Goal: Information Seeking & Learning: Find contact information

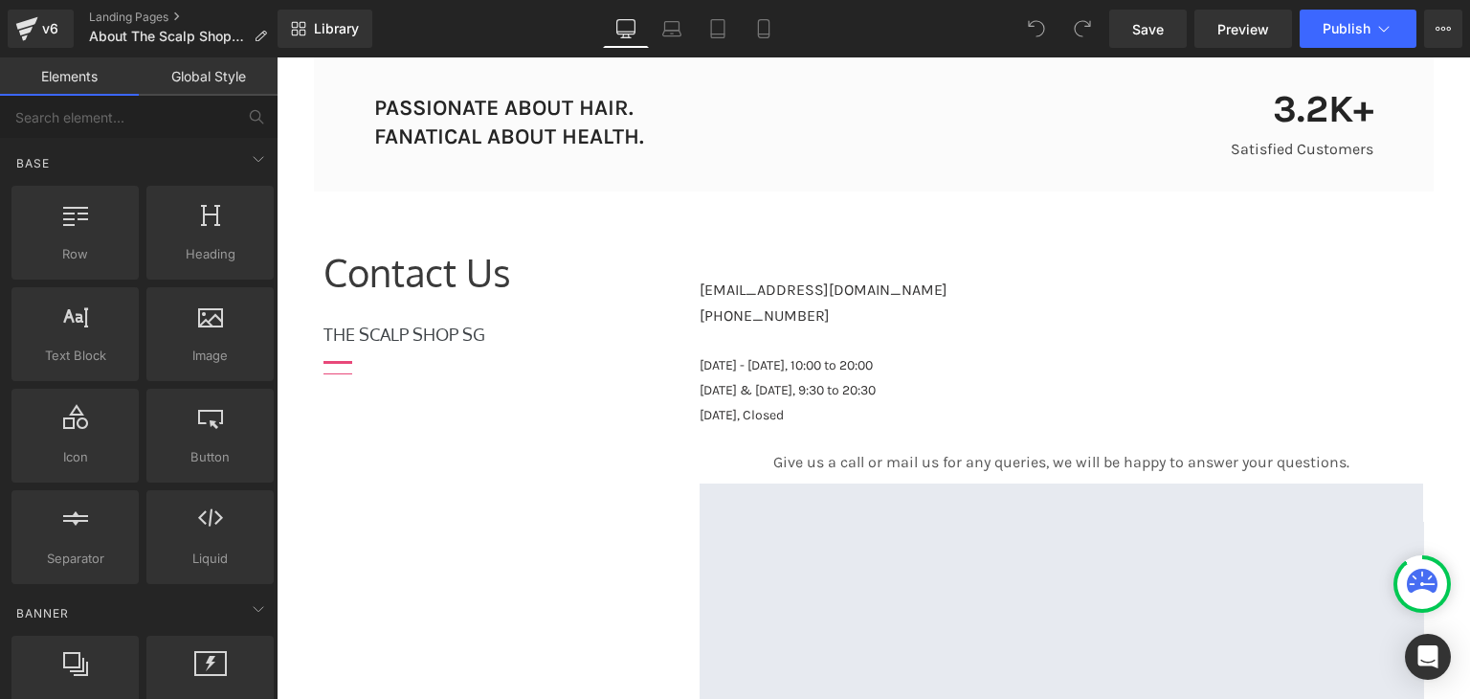
scroll to position [3632, 0]
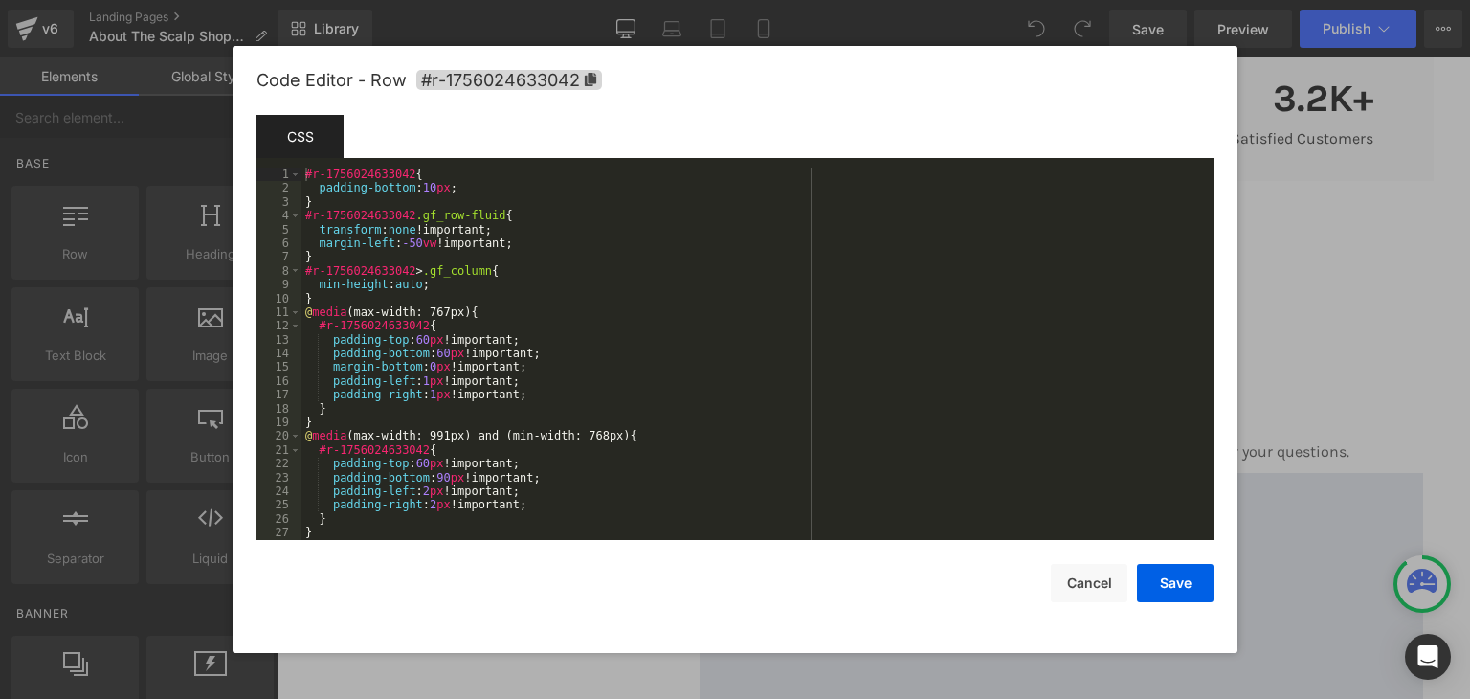
click at [383, 0] on div "You are previewing how the will restyle your page. You can not edit Elements in…" at bounding box center [735, 0] width 1470 height 0
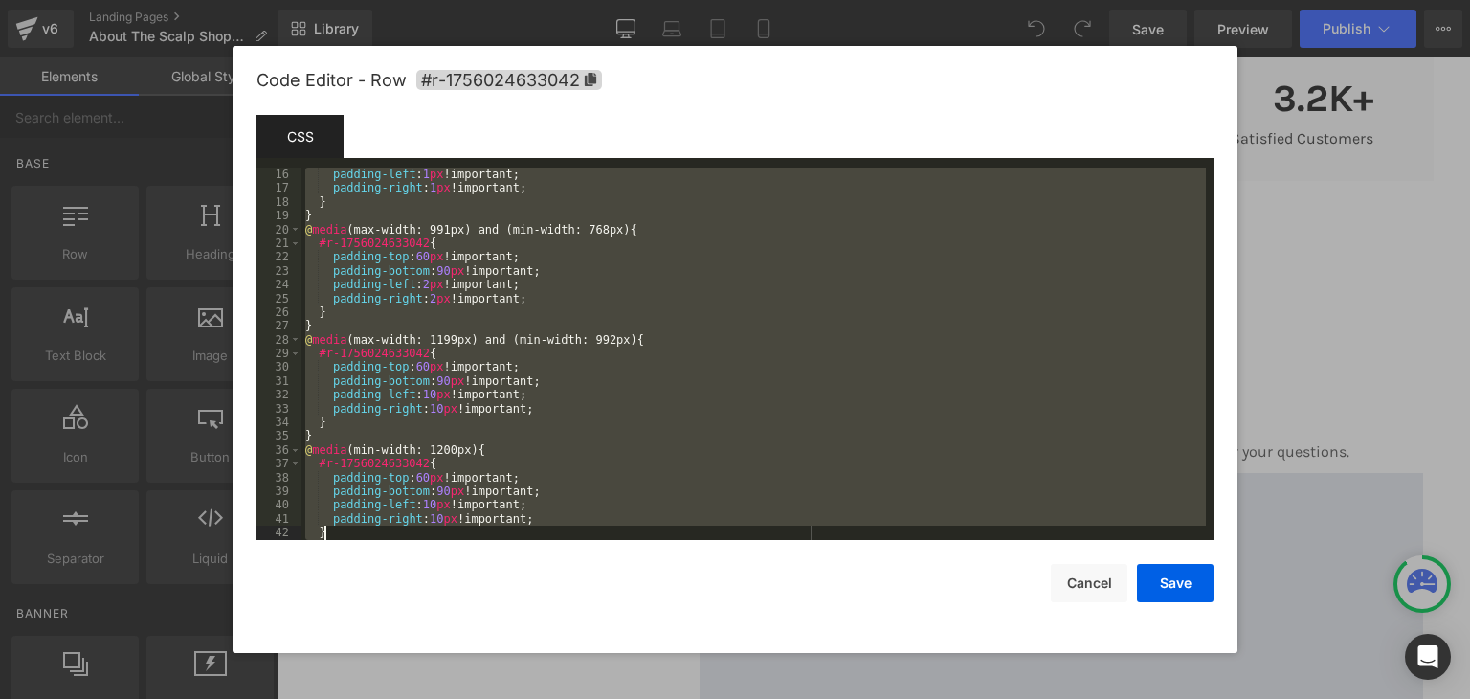
scroll to position [234, 0]
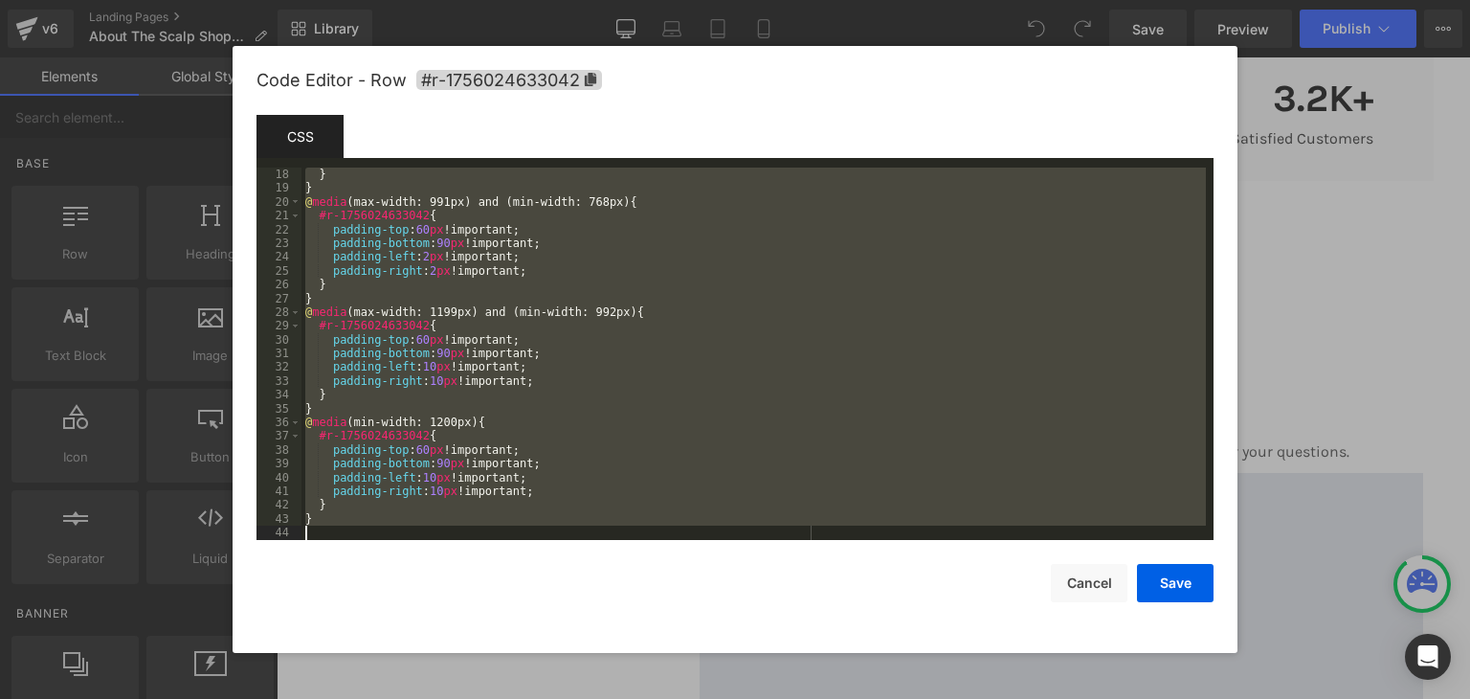
drag, startPoint x: 305, startPoint y: 179, endPoint x: 629, endPoint y: 590, distance: 522.7
click at [0, 0] on div "Code Editor - Row #r-1756024633042 Template CSS Script 18 19 20 21 22 23 24 25 …" at bounding box center [0, 0] width 0 height 0
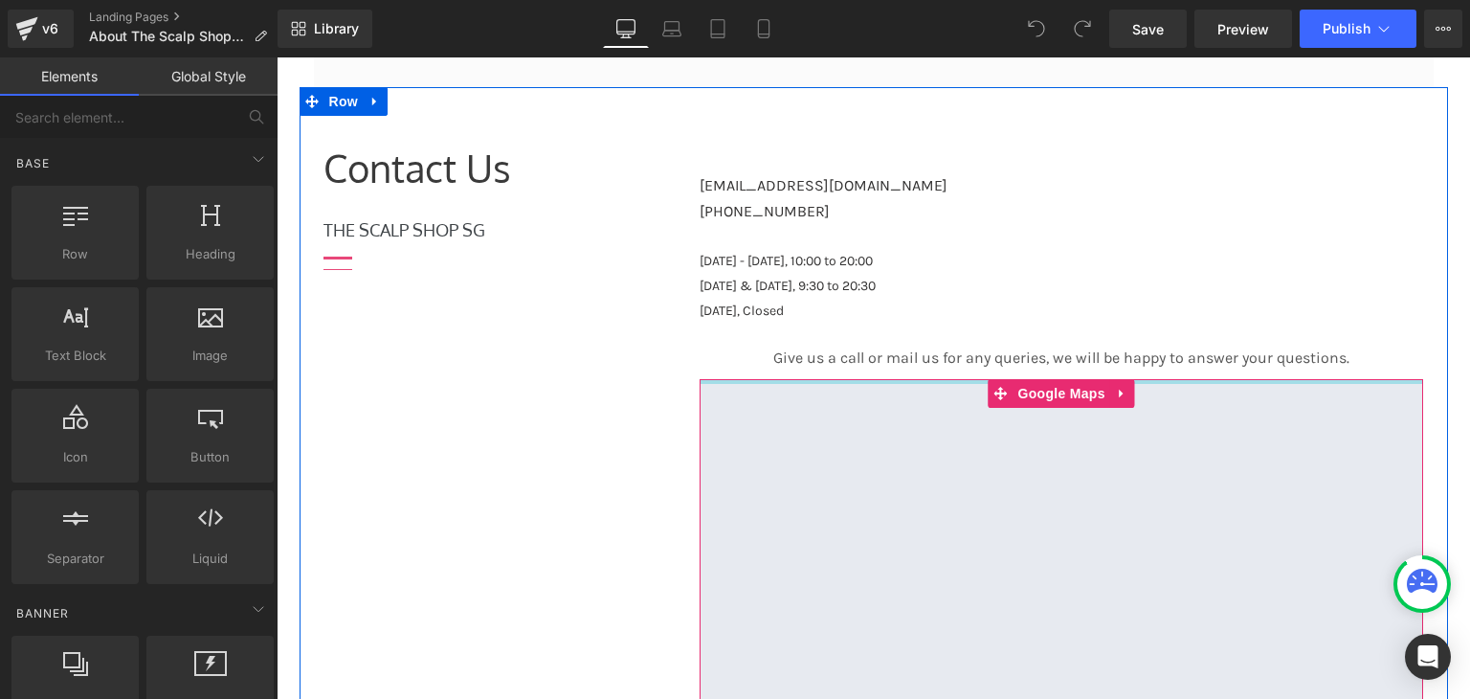
scroll to position [3728, 0]
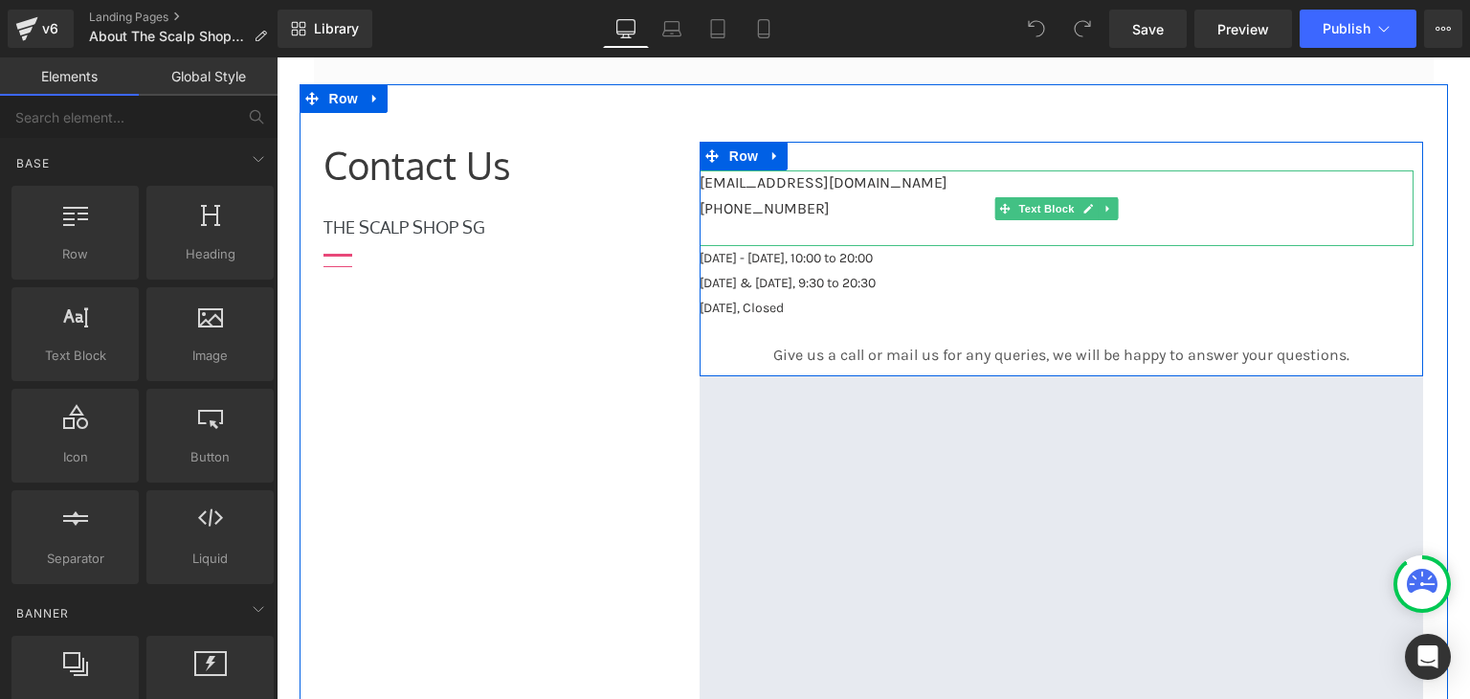
click at [747, 198] on p "[PHONE_NUMBER]" at bounding box center [1057, 208] width 715 height 25
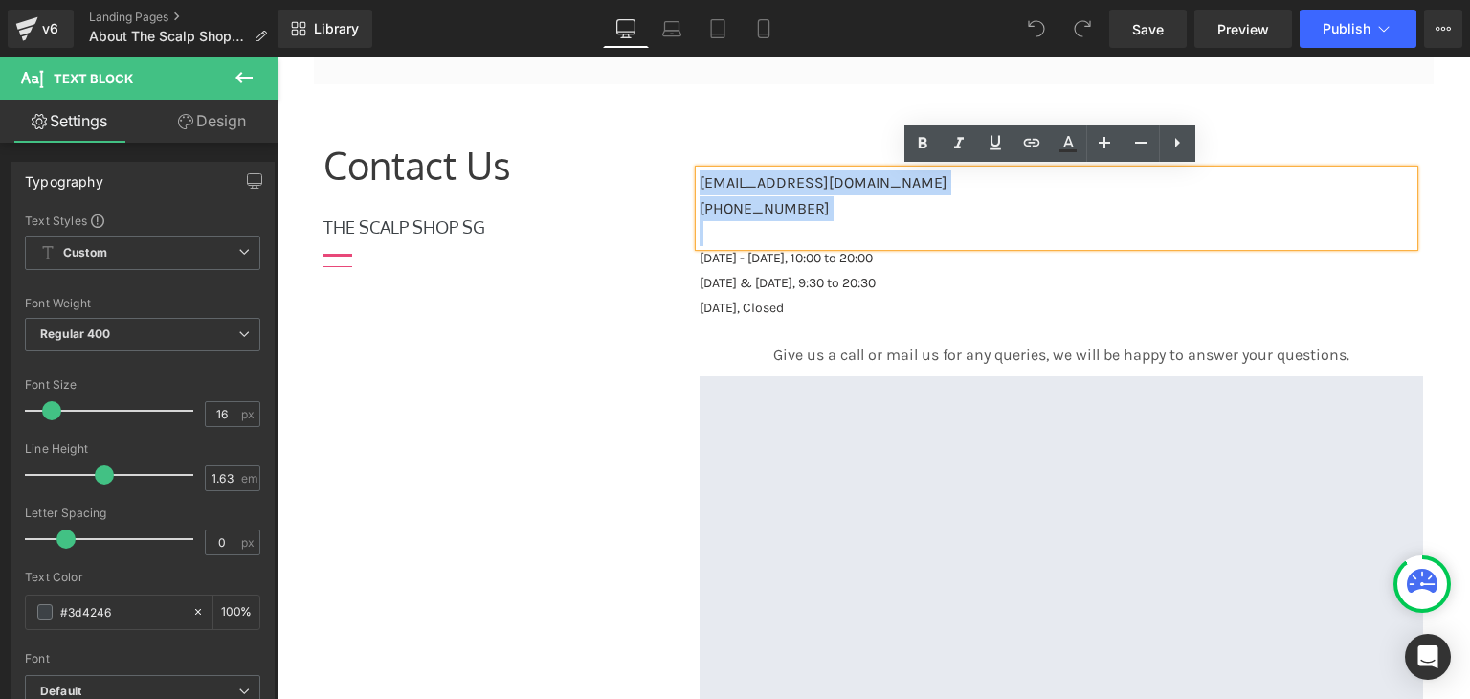
copy div "[EMAIL_ADDRESS][DOMAIN_NAME] [PHONE_NUMBER]"
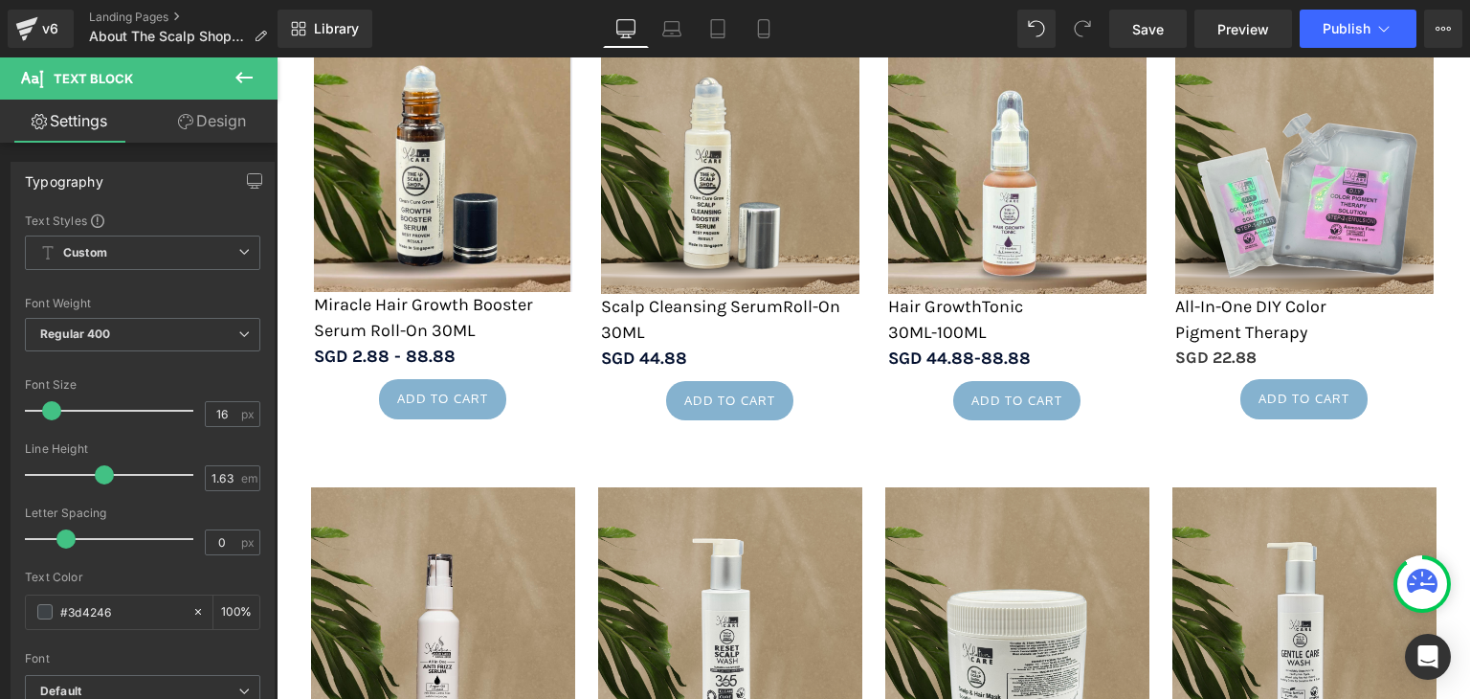
scroll to position [2541, 0]
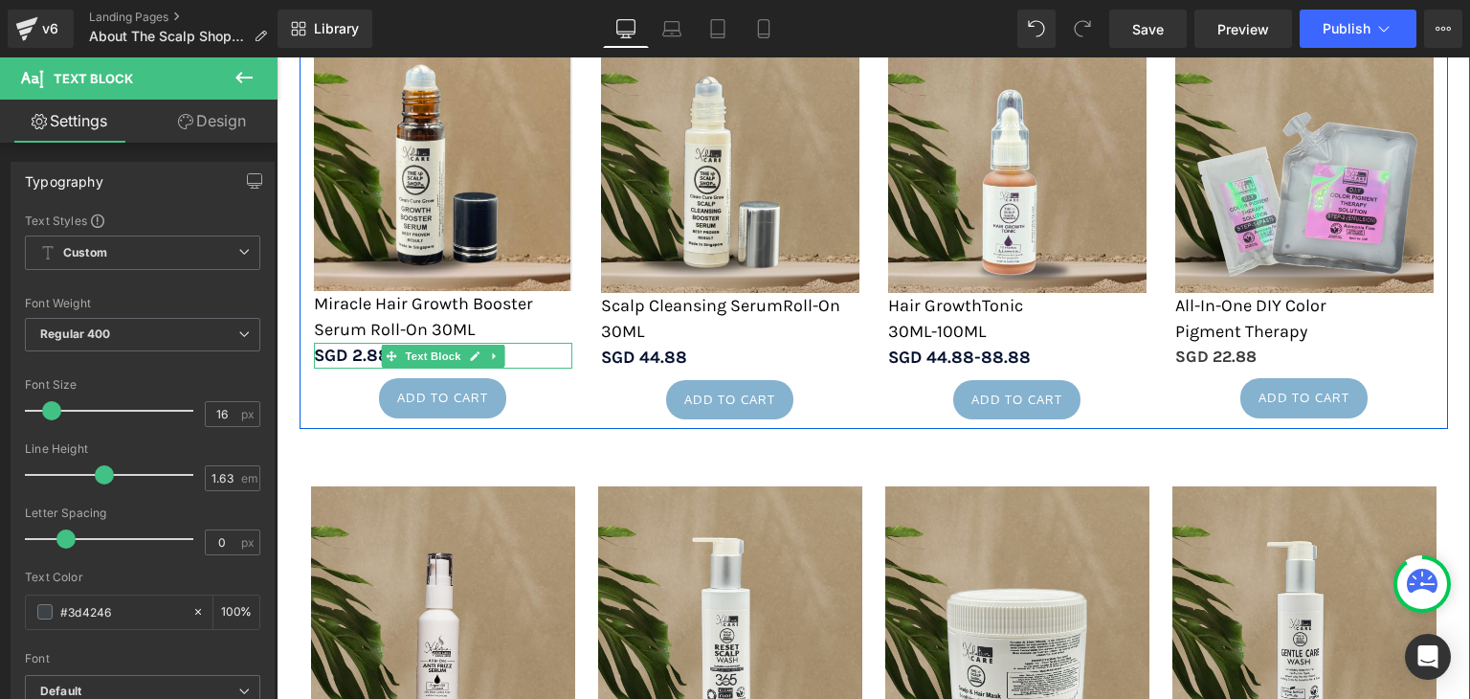
click at [345, 357] on strong "SGD 2.88 - 88.88" at bounding box center [385, 355] width 142 height 21
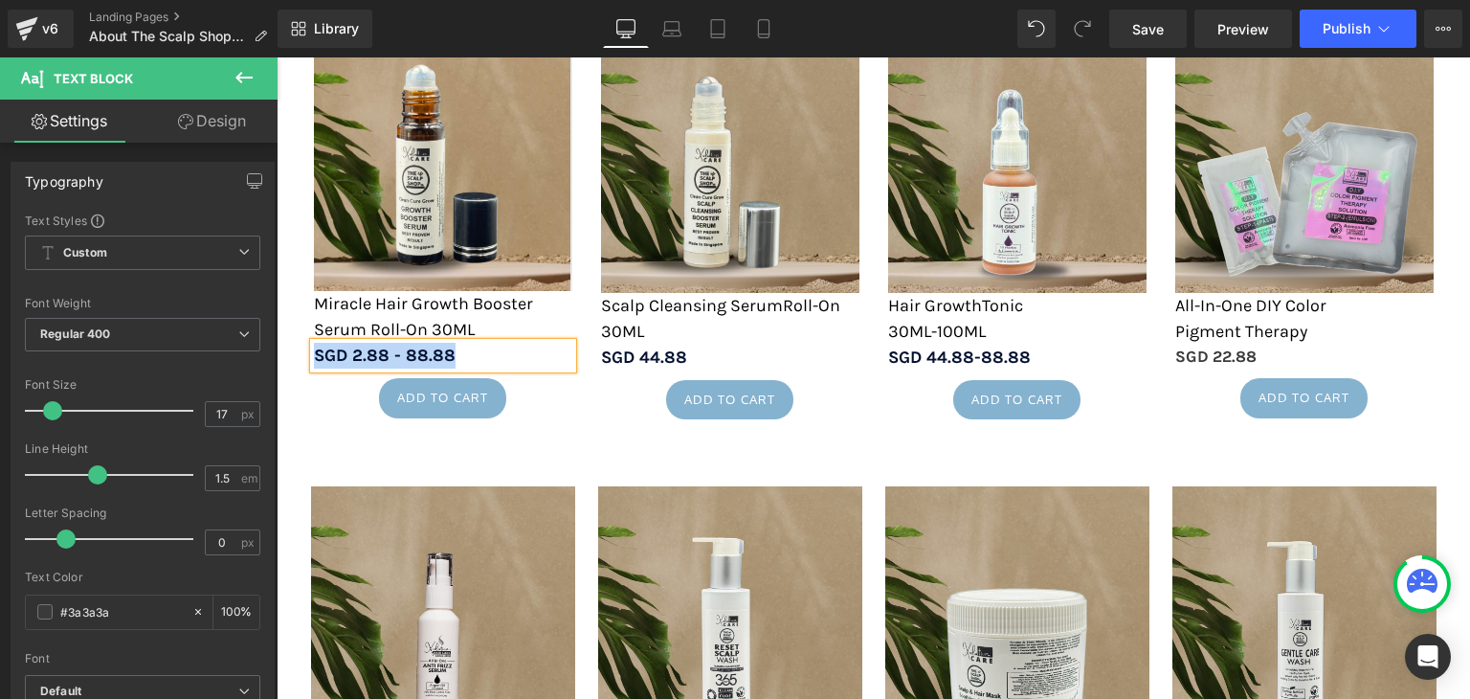
copy strong "SGD 2.88 - 88.88"
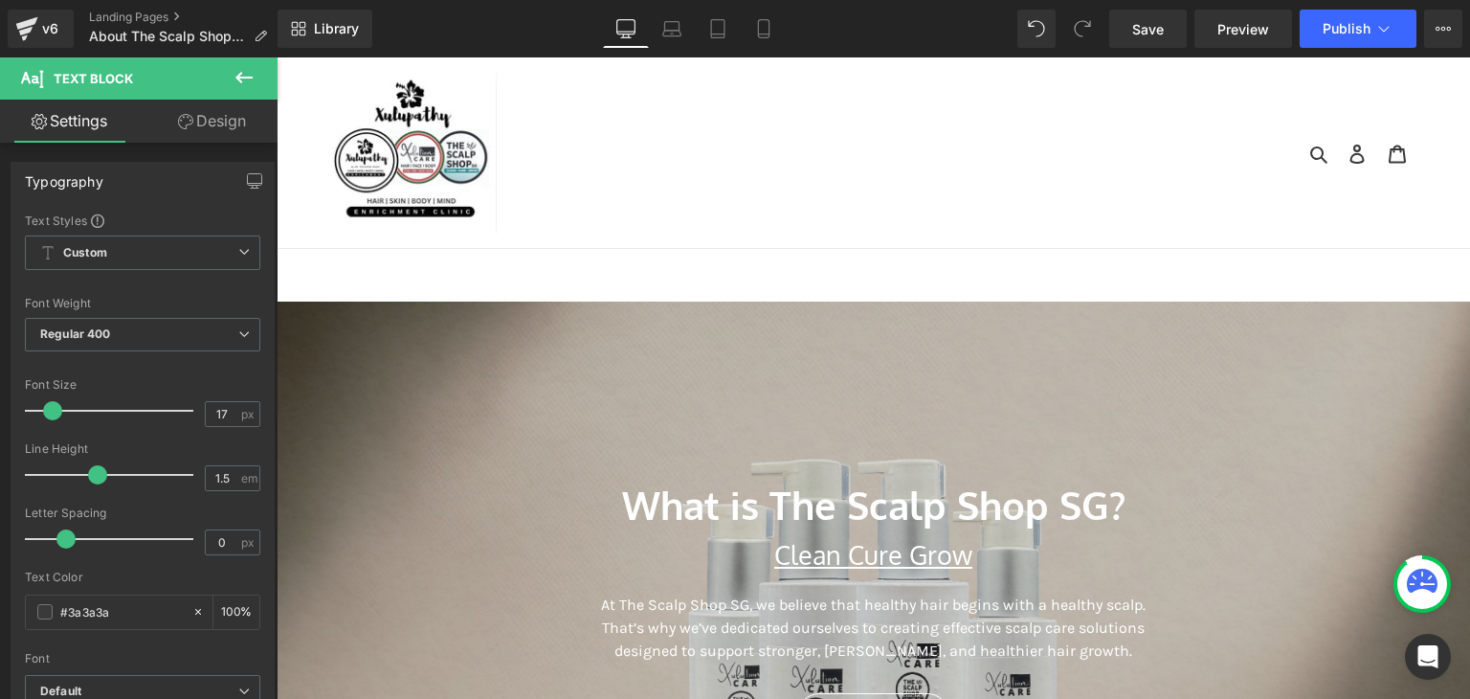
scroll to position [34, 0]
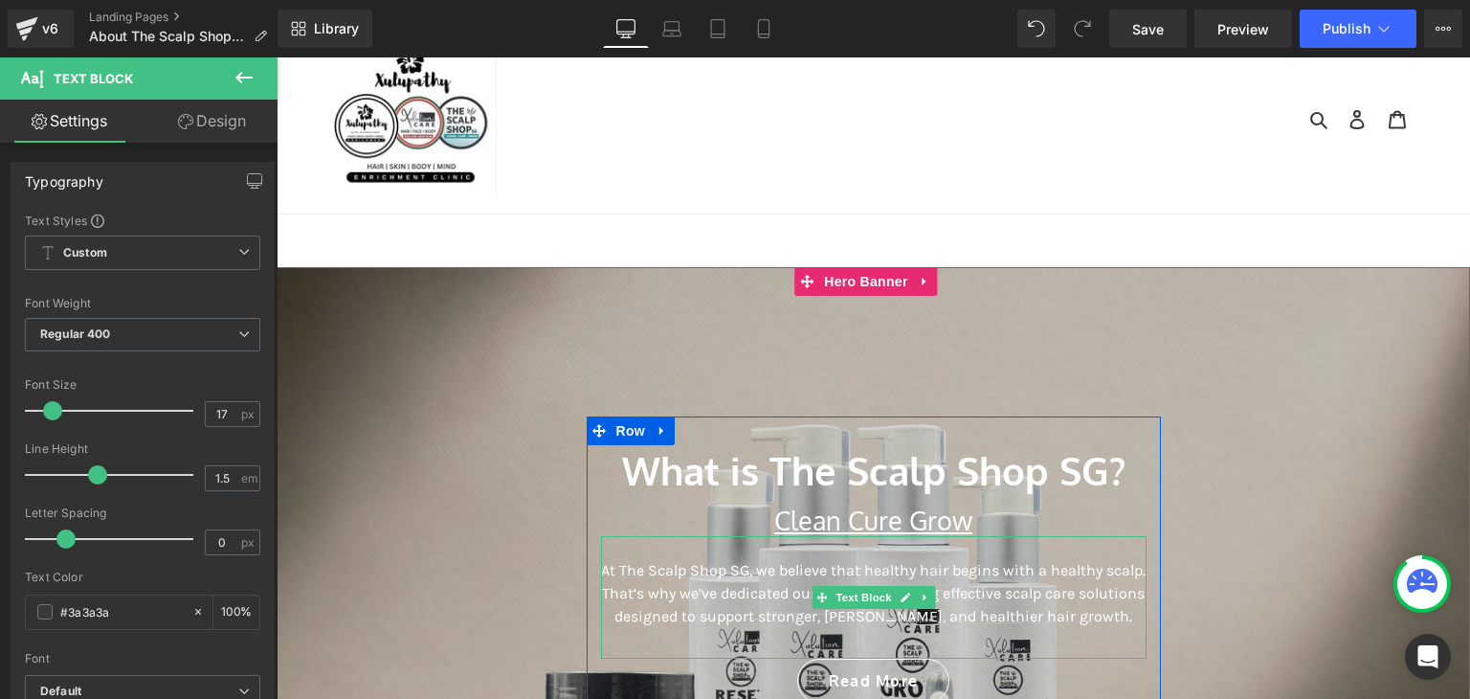
click at [779, 587] on p "At The Scalp Shop SG, we believe that healthy hair begins with a healthy scalp.…" at bounding box center [873, 593] width 545 height 69
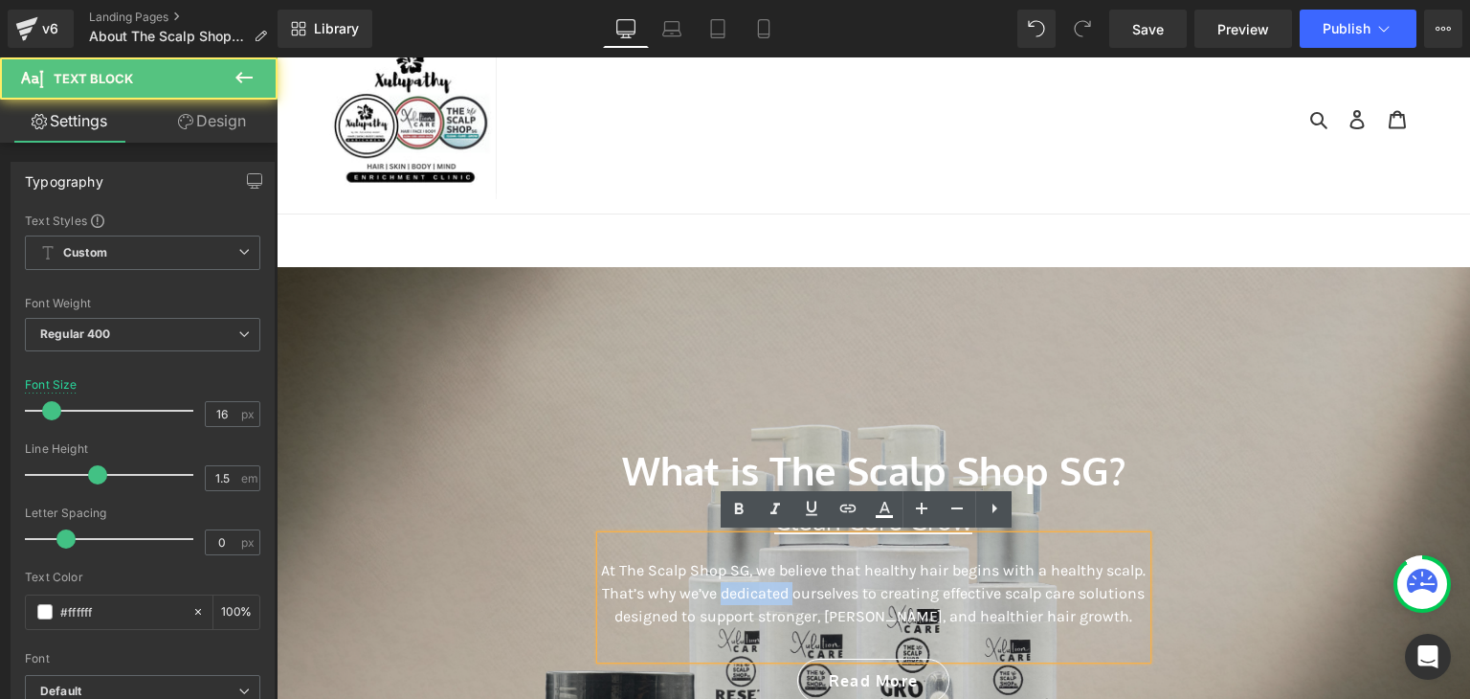
click at [779, 587] on p "At The Scalp Shop SG, we believe that healthy hair begins with a healthy scalp.…" at bounding box center [873, 593] width 545 height 69
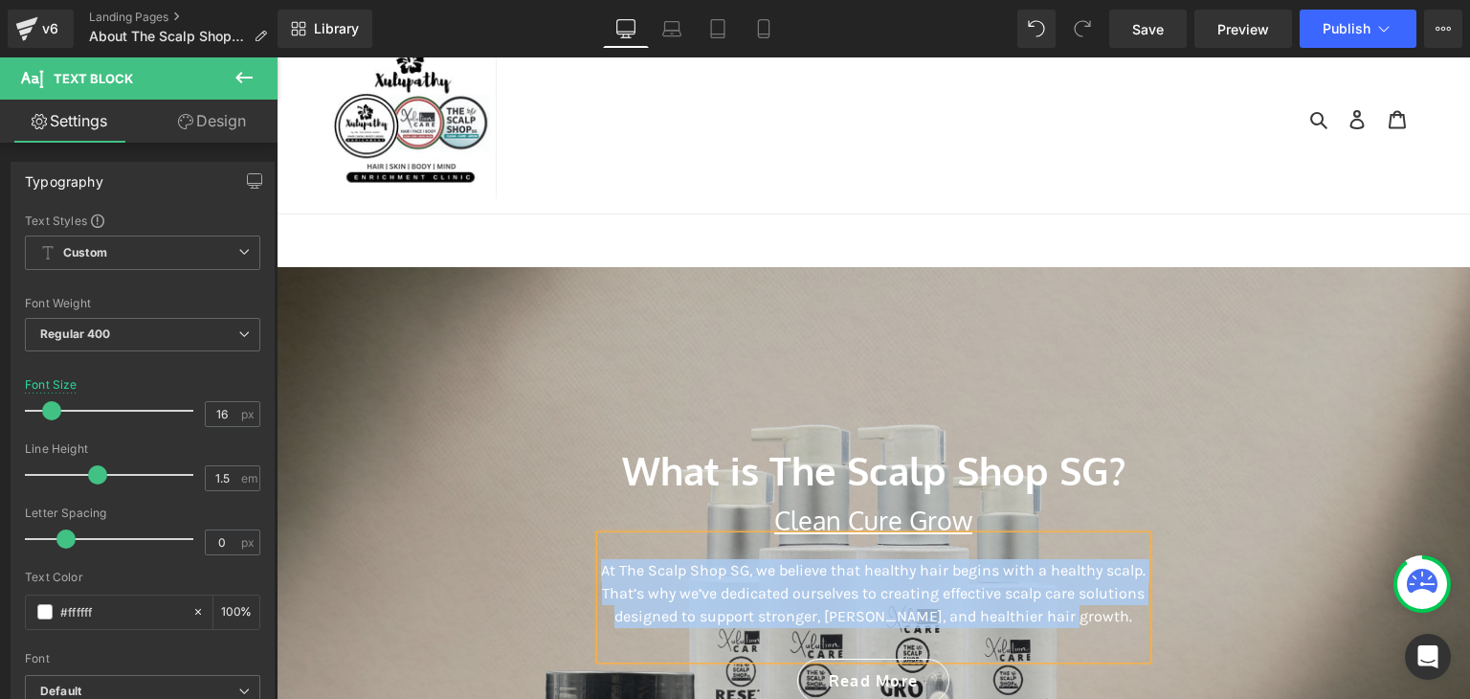
copy p "At The Scalp Shop SG, we believe that healthy hair begins with a healthy scalp.…"
